Goal: Transaction & Acquisition: Purchase product/service

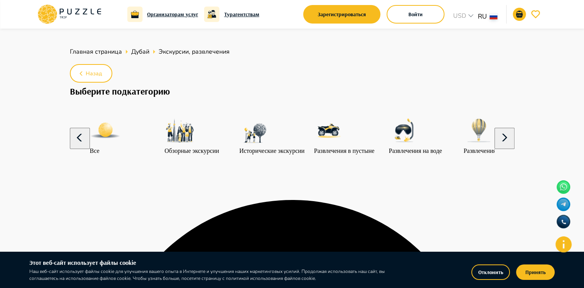
click at [111, 46] on ul "Главная страница Дубай Экскурсии, развлечения" at bounding box center [292, 51] width 444 height 15
click at [111, 52] on span "Главная страница" at bounding box center [96, 51] width 52 height 8
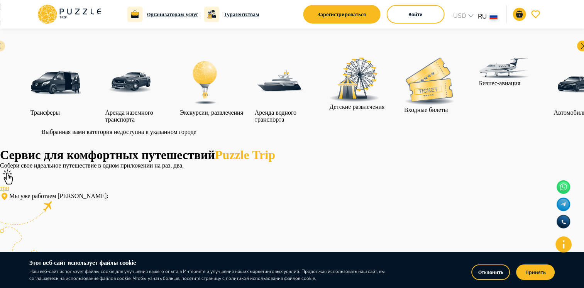
scroll to position [154, 0]
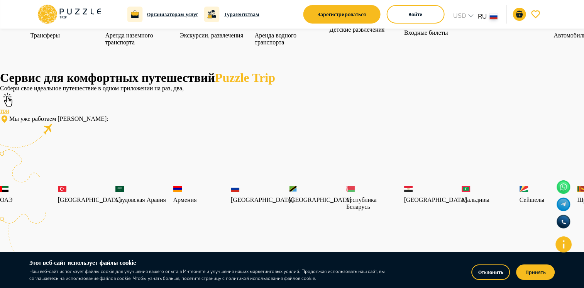
click at [298, 187] on div "Сервис для комфортных путешествий Puzzle Trip Собери свое идеальное путешествие…" at bounding box center [292, 179] width 584 height 217
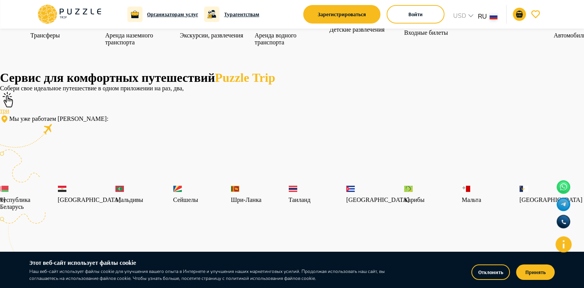
click at [54, 196] on p "Республика Беларусь" at bounding box center [27, 203] width 54 height 14
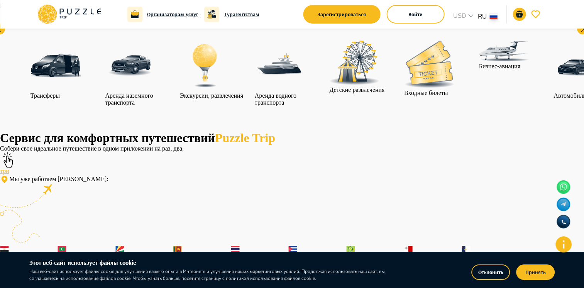
scroll to position [0, 0]
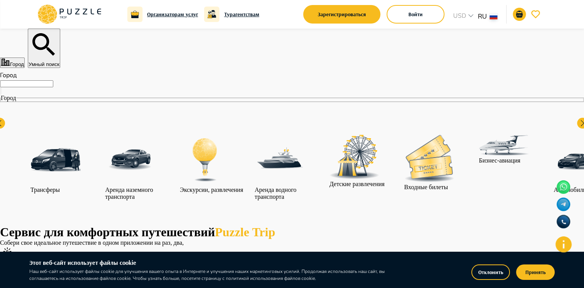
click at [53, 87] on input "Город" at bounding box center [26, 83] width 53 height 7
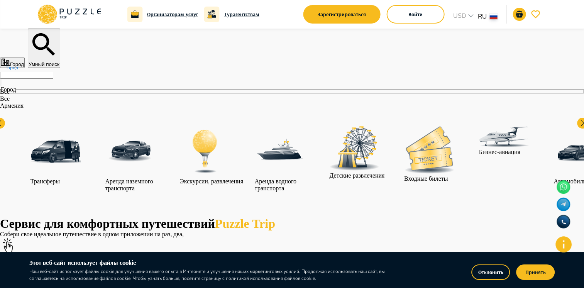
scroll to position [244, 0]
type input "******"
click at [230, 154] on img "category-activity" at bounding box center [205, 151] width 50 height 50
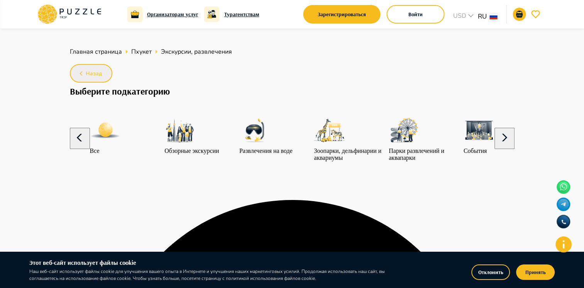
click at [101, 77] on button "Назад" at bounding box center [91, 73] width 42 height 19
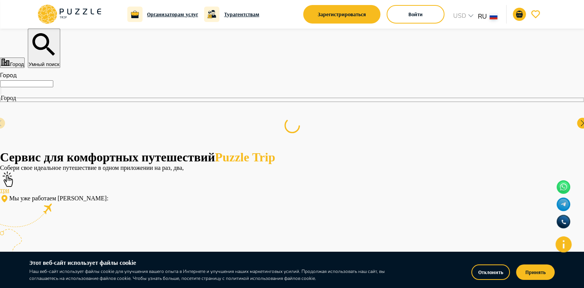
click at [53, 87] on input "Город" at bounding box center [26, 83] width 53 height 7
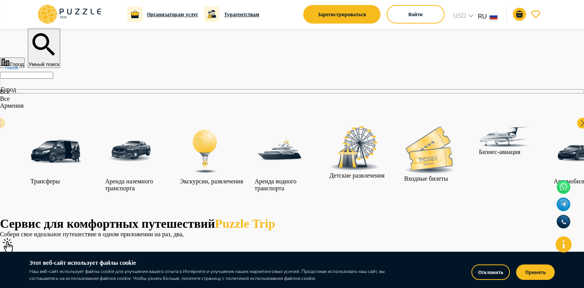
scroll to position [244, 0]
type input "*****"
click at [230, 165] on img "category-activity" at bounding box center [205, 151] width 50 height 50
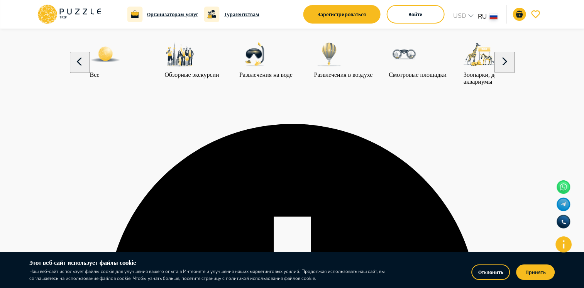
scroll to position [77, 0]
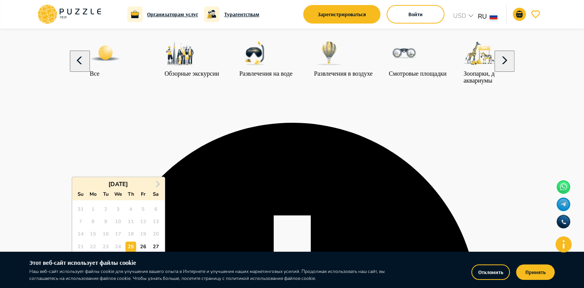
click at [156, 244] on div "27" at bounding box center [155, 246] width 10 height 10
type input "**********"
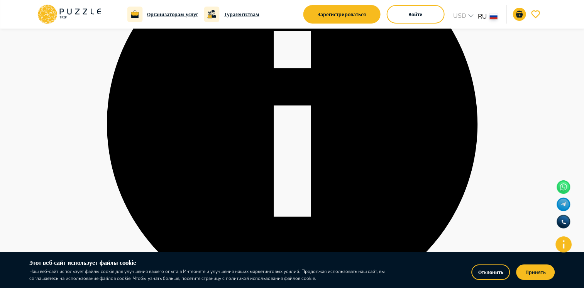
scroll to position [270, 0]
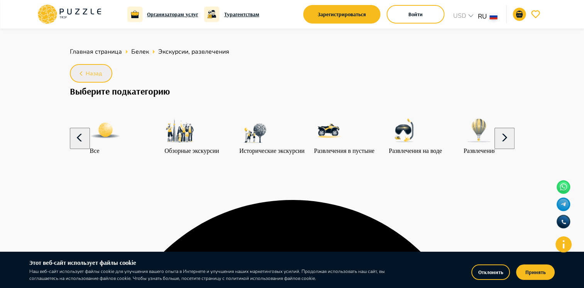
click at [103, 67] on button "Назад" at bounding box center [91, 73] width 42 height 19
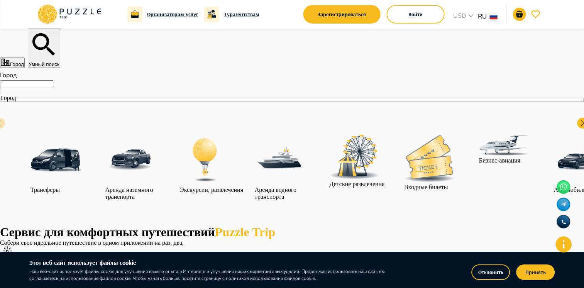
click at [117, 89] on nav "Город Город Все Трансферы Аренда наземного транспорта Экскурсии, развлечения Ар…" at bounding box center [292, 146] width 584 height 157
click at [53, 87] on input "Город" at bounding box center [26, 83] width 53 height 7
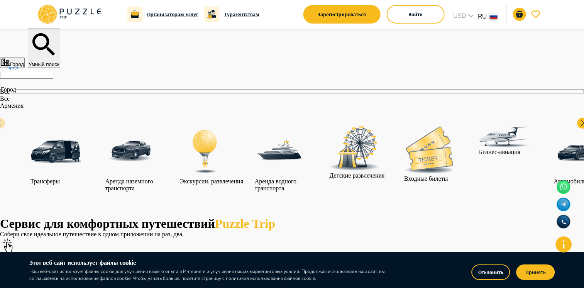
scroll to position [244, 0]
type input "******"
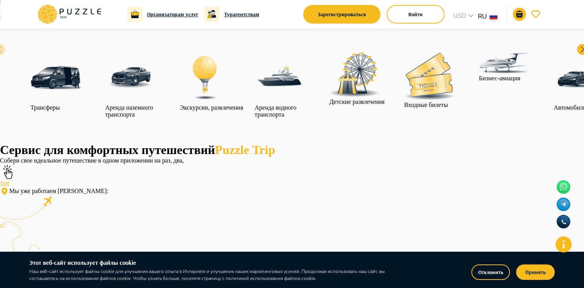
scroll to position [77, 0]
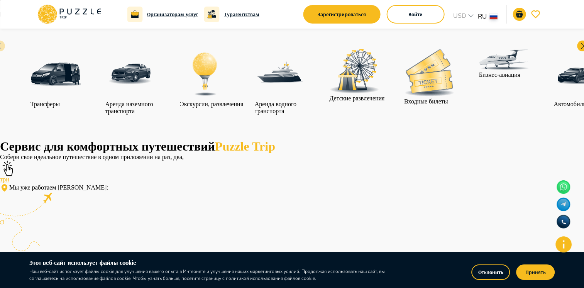
click at [243, 101] on p "Экскурсии, развлечения" at bounding box center [211, 104] width 63 height 7
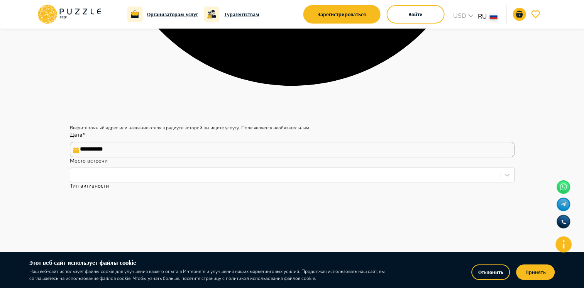
scroll to position [501, 0]
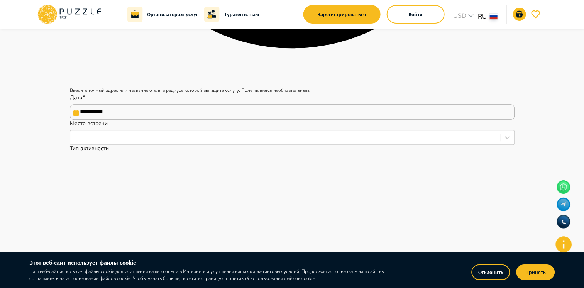
scroll to position [540, 0]
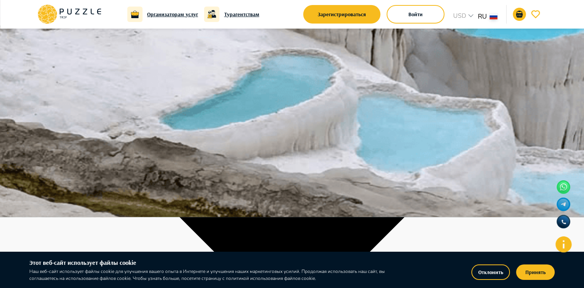
scroll to position [39, 0]
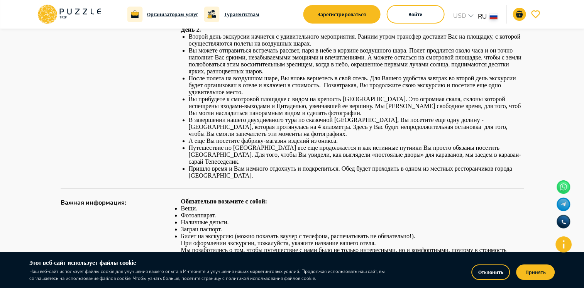
scroll to position [707, 0]
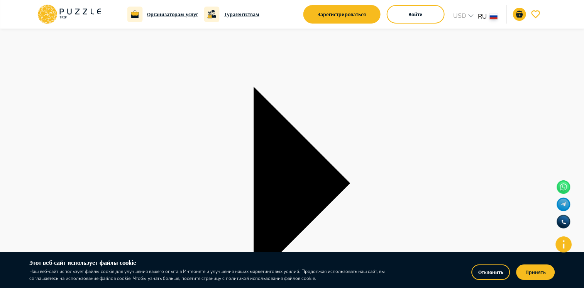
scroll to position [1026, 0]
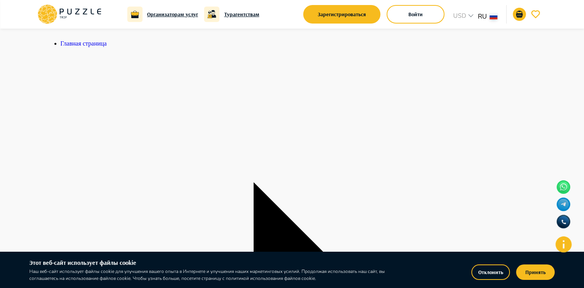
click at [88, 43] on span "Главная страница" at bounding box center [84, 43] width 46 height 7
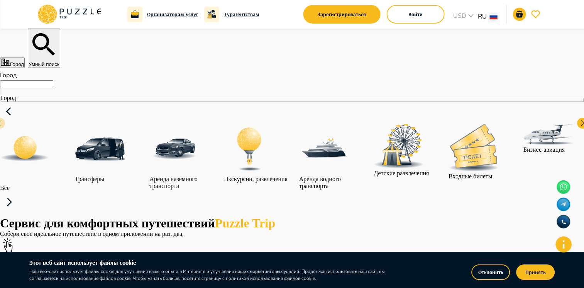
click at [53, 87] on input "Город" at bounding box center [26, 83] width 53 height 7
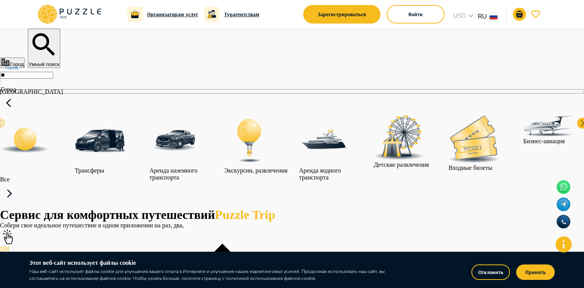
type input "*"
click at [110, 95] on p "Анталья" at bounding box center [222, 91] width 444 height 7
type input "*******"
click at [71, 176] on p "Все" at bounding box center [35, 179] width 71 height 7
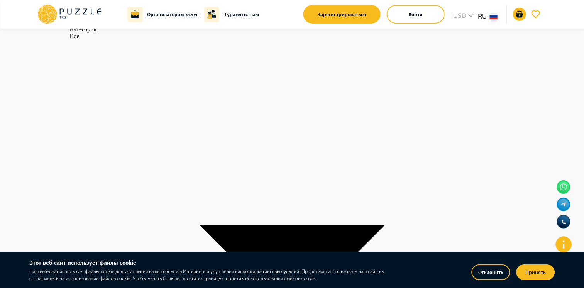
scroll to position [1080, 0]
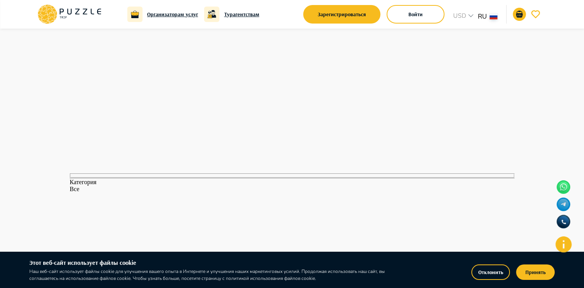
scroll to position [1041, 0]
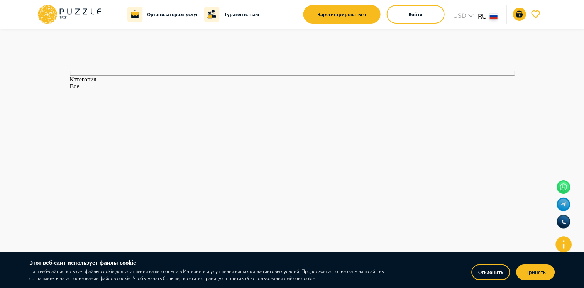
scroll to position [1041, 0]
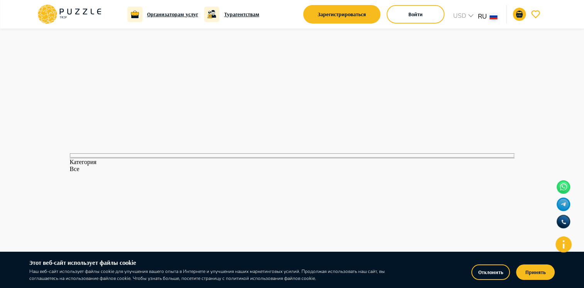
scroll to position [1003, 0]
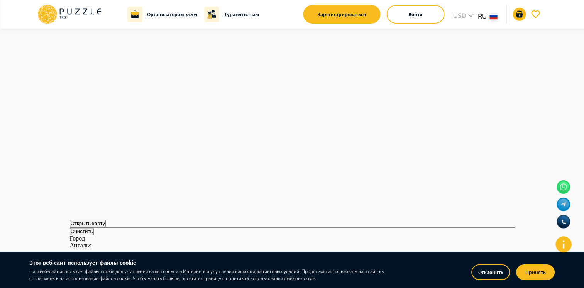
scroll to position [463, 0]
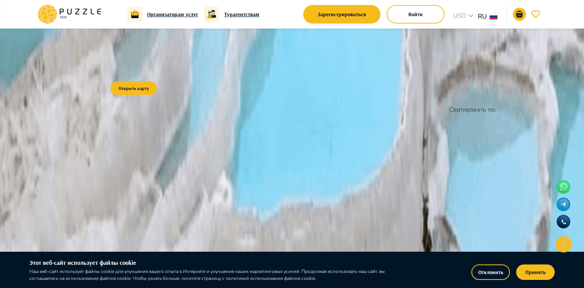
click at [224, 56] on span "Главная страница" at bounding box center [233, 54] width 52 height 8
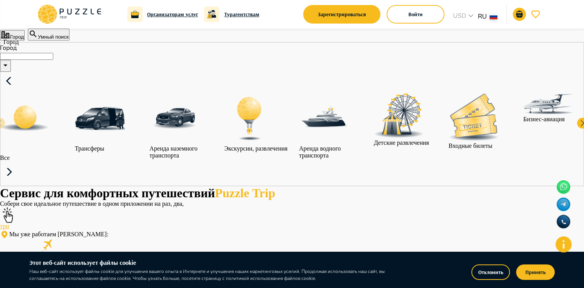
click at [53, 60] on input "Город" at bounding box center [26, 56] width 53 height 7
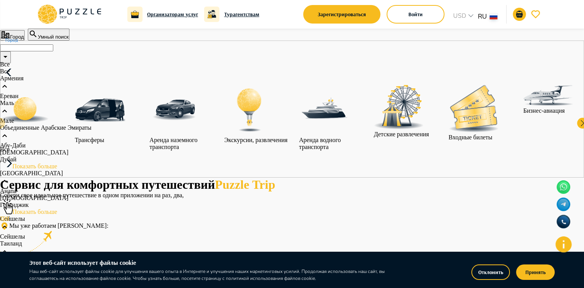
scroll to position [77, 0]
click at [131, 145] on li "Абу-Даби" at bounding box center [222, 145] width 444 height 7
type input "********"
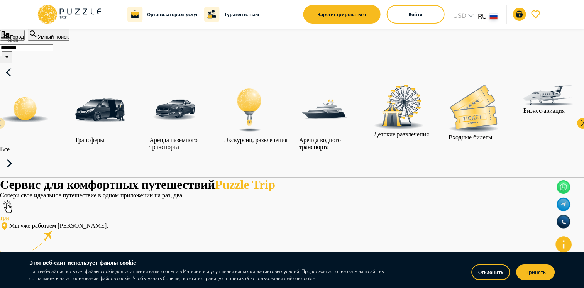
click at [71, 146] on div "category-all" at bounding box center [35, 115] width 71 height 61
click at [50, 135] on img "category-all" at bounding box center [25, 110] width 50 height 50
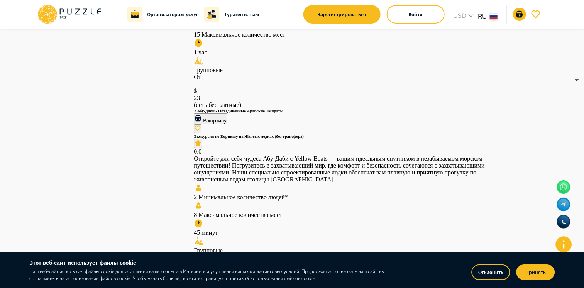
scroll to position [1003, 0]
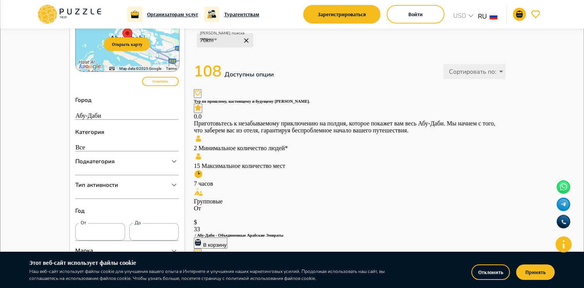
scroll to position [77, 0]
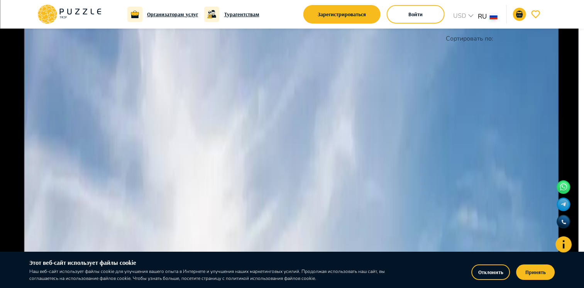
type input "********"
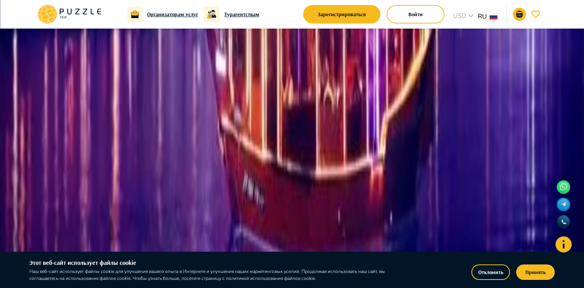
scroll to position [1080, 0]
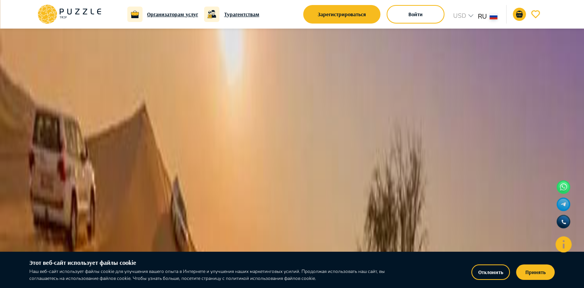
scroll to position [386, 0]
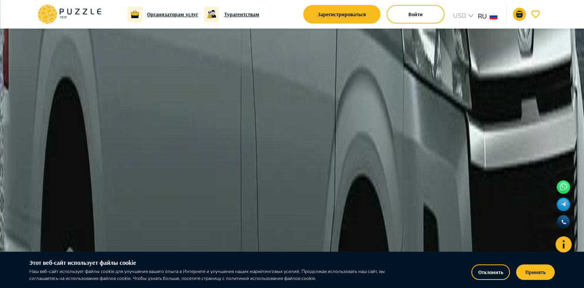
scroll to position [1196, 0]
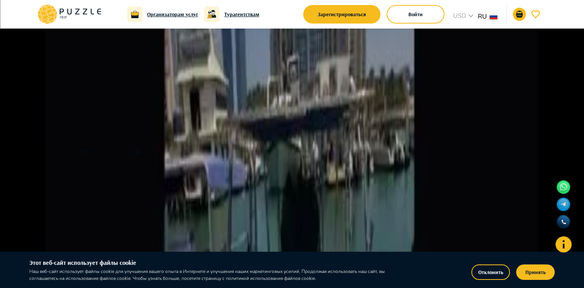
scroll to position [116, 0]
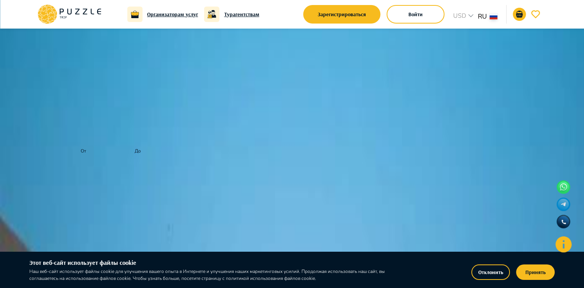
click at [120, 94] on div "Подкатегория" at bounding box center [122, 89] width 94 height 9
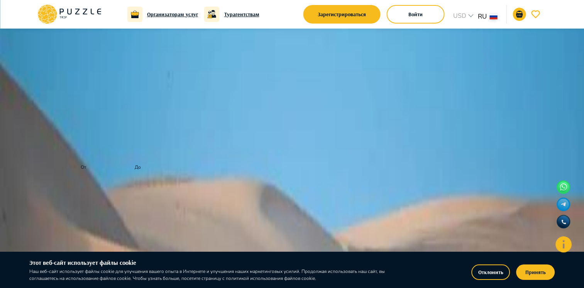
scroll to position [270, 0]
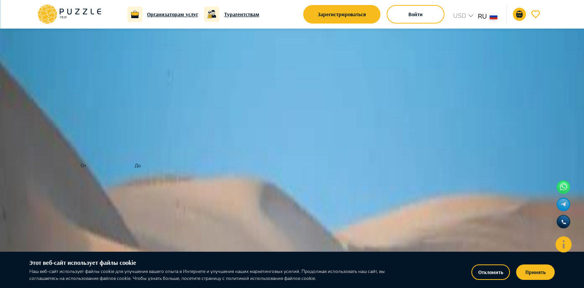
click at [116, 132] on p "Тип активности" at bounding box center [96, 127] width 43 height 9
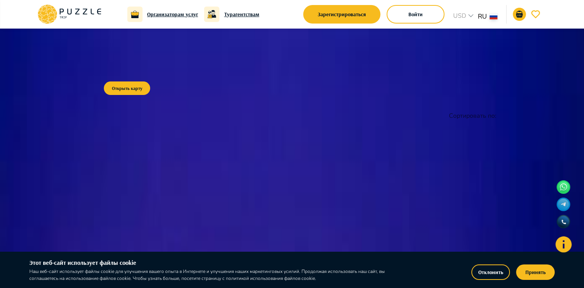
scroll to position [116, 0]
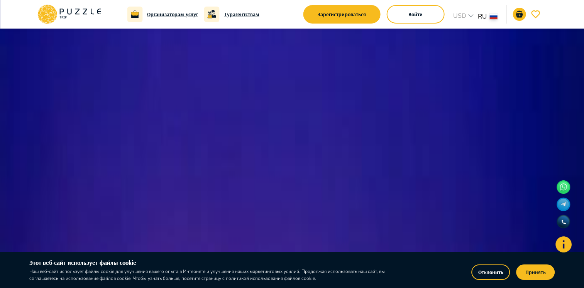
click at [364, 200] on h6 "Экскурсия по Корнишу на Желтых лодках (без трансфера)" at bounding box center [349, 202] width 311 height 5
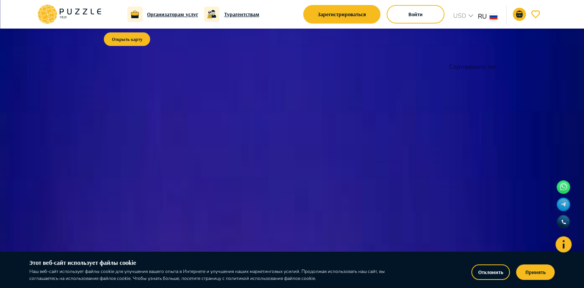
scroll to position [0, 0]
click at [210, 58] on span "Главная страница" at bounding box center [220, 57] width 52 height 8
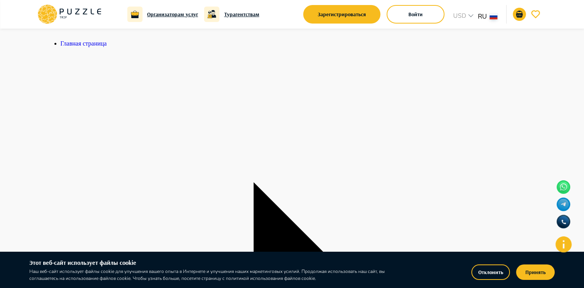
click at [84, 47] on span "Главная страница" at bounding box center [84, 43] width 46 height 7
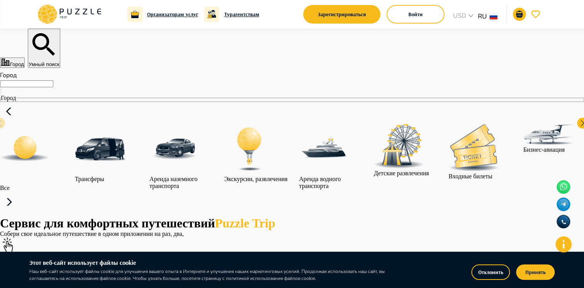
click at [53, 87] on input "Город" at bounding box center [26, 83] width 53 height 7
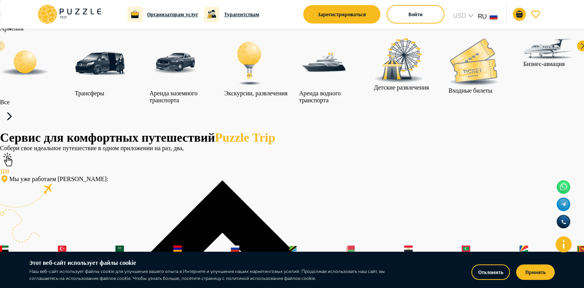
scroll to position [244, 0]
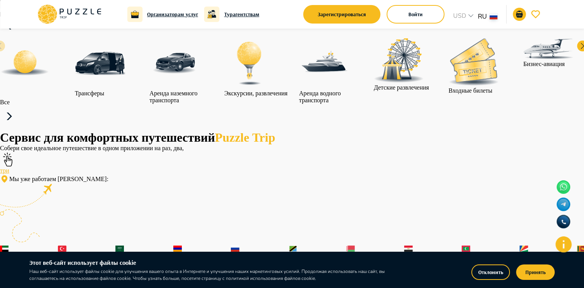
scroll to position [0, 0]
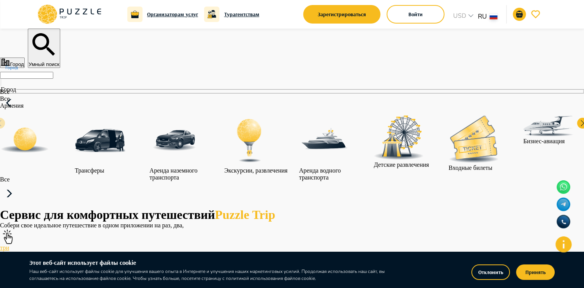
click at [53, 79] on input "Город" at bounding box center [26, 75] width 53 height 7
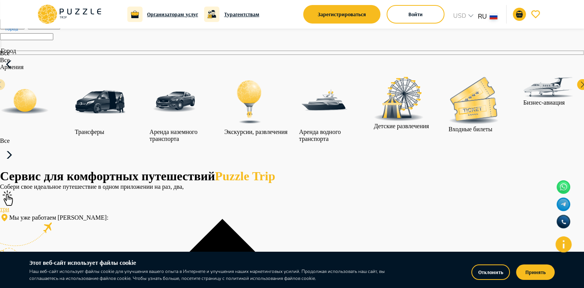
scroll to position [236, 0]
click at [53, 40] on input "Город" at bounding box center [26, 36] width 53 height 7
